Goal: Task Accomplishment & Management: Use online tool/utility

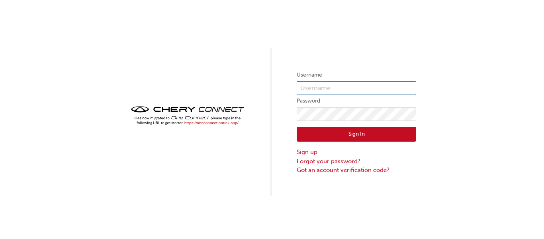
type input "CHAU1626"
click at [371, 136] on button "Sign In" at bounding box center [357, 134] width 120 height 15
